Goal: Task Accomplishment & Management: Use online tool/utility

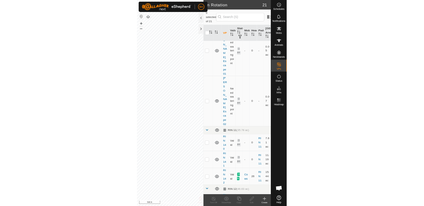
scroll to position [184, 0]
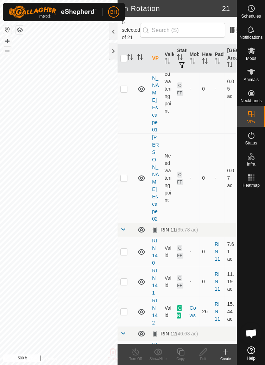
click at [129, 296] on td at bounding box center [126, 311] width 17 height 30
checkbox input "true"
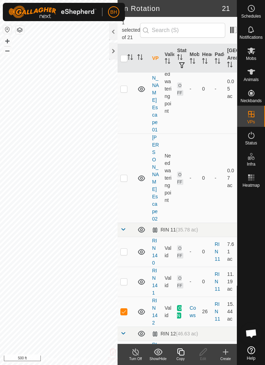
click at [180, 346] on div "Copy" at bounding box center [180, 353] width 23 height 21
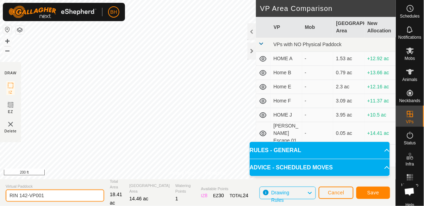
click at [76, 194] on input "RIN 142-VP001" at bounding box center [55, 195] width 99 height 12
type input "RIN 143"
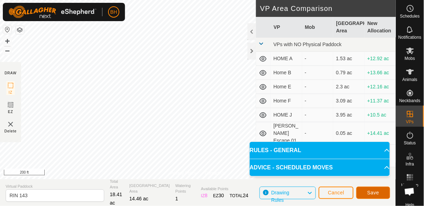
click at [265, 191] on span "Save" at bounding box center [373, 193] width 12 height 6
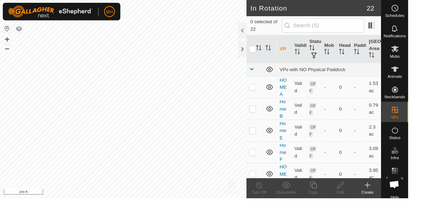
click at [265, 45] on div "Mobs" at bounding box center [410, 52] width 28 height 21
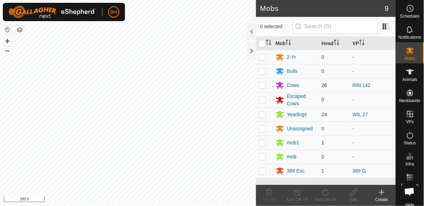
click at [265, 87] on p-checkbox at bounding box center [262, 85] width 7 height 6
checkbox input "true"
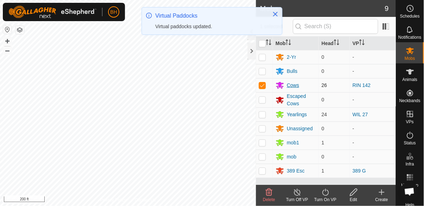
click at [265, 88] on icon at bounding box center [279, 85] width 8 height 8
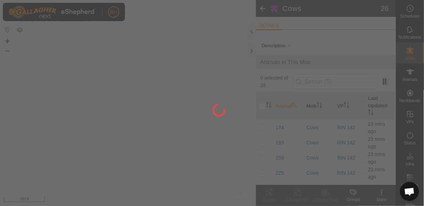
click at [407, 54] on icon at bounding box center [410, 50] width 8 height 8
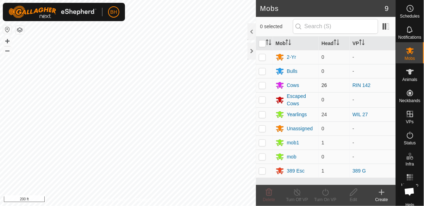
click at [261, 89] on td at bounding box center [264, 85] width 17 height 14
checkbox input "true"
click at [328, 196] on icon at bounding box center [325, 192] width 9 height 8
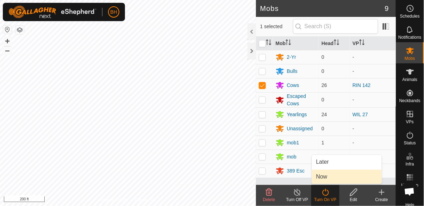
click at [327, 173] on span "Now" at bounding box center [321, 176] width 11 height 8
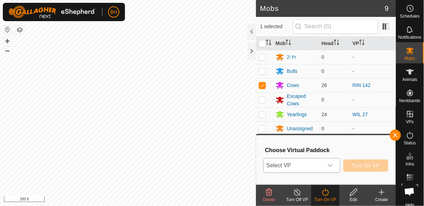
click at [315, 164] on span "Select VP" at bounding box center [293, 165] width 59 height 14
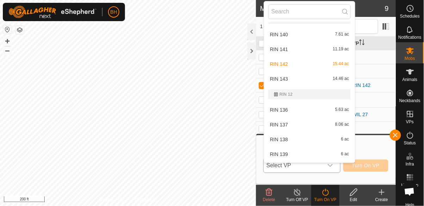
scroll to position [132, 0]
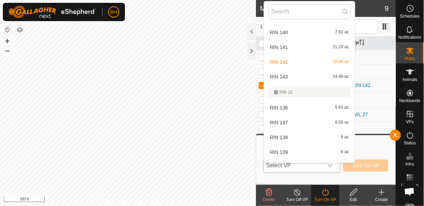
click at [290, 81] on div "RIN 143 14.46 ac" at bounding box center [309, 76] width 83 height 8
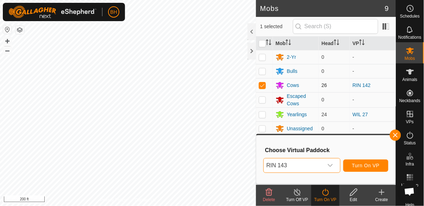
click at [291, 80] on td "Cows" at bounding box center [296, 85] width 46 height 14
click at [374, 167] on span "Turn On VP" at bounding box center [365, 166] width 27 height 6
